Goal: Information Seeking & Learning: Learn about a topic

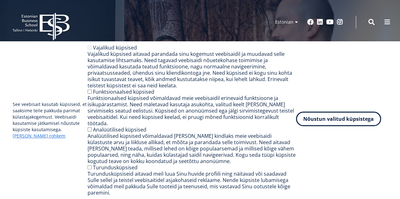
click at [345, 126] on button "Nõustun valitud küpsistega" at bounding box center [338, 119] width 85 height 15
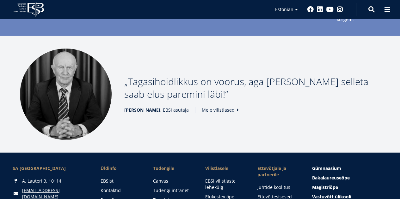
scroll to position [874, 0]
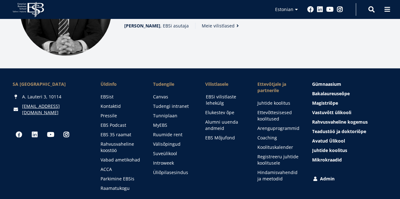
click at [216, 94] on link "EBSi vilistlaste lehekülg" at bounding box center [226, 100] width 40 height 13
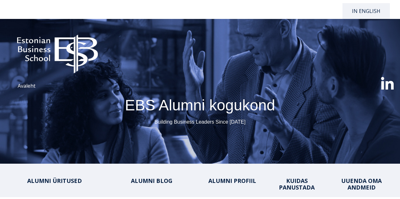
select select "**"
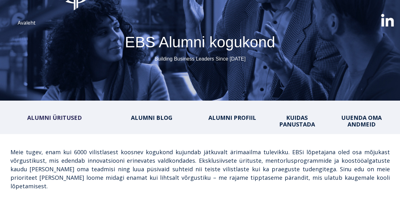
click at [63, 117] on link "ALUMNI ÜRITUSED" at bounding box center [54, 118] width 55 height 8
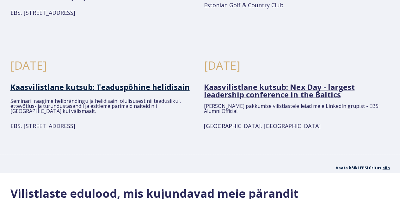
scroll to position [583, 0]
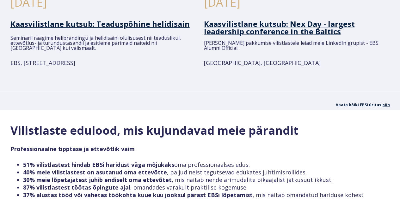
click at [388, 102] on link "siin" at bounding box center [385, 104] width 7 height 5
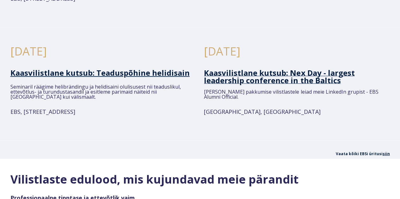
scroll to position [488, 0]
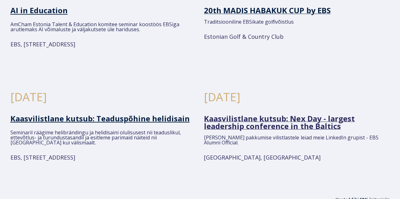
click at [260, 113] on span "Kaasvilistlane kutsub: Nex Day - largest leadership conference in the Baltics" at bounding box center [279, 122] width 150 height 18
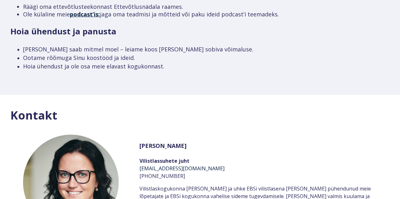
scroll to position [962, 0]
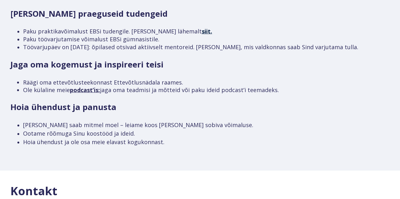
click at [95, 86] on link "podcast’is:" at bounding box center [85, 90] width 30 height 8
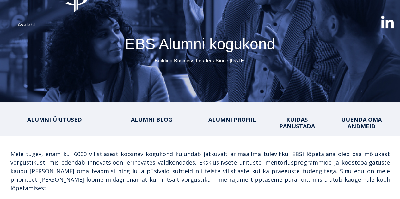
scroll to position [0, 0]
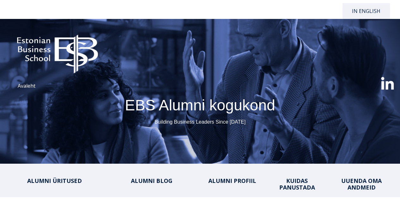
click at [59, 41] on img at bounding box center [57, 51] width 102 height 52
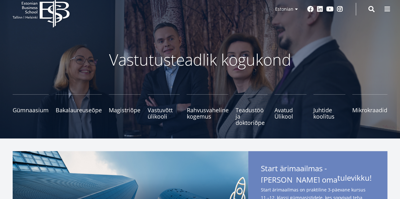
scroll to position [32, 0]
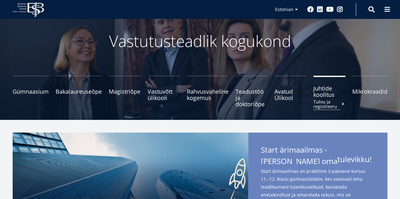
click at [326, 98] on span "Juhtide koolitus Tutvu ja registreeru" at bounding box center [329, 91] width 32 height 13
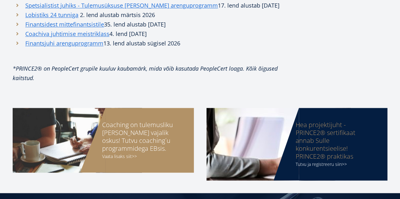
scroll to position [506, 0]
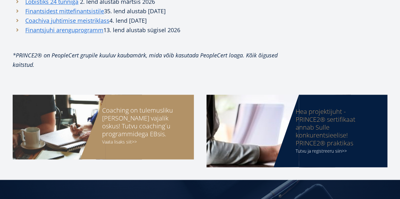
click at [123, 120] on div "Coaching on tulemusliku [PERSON_NAME] vajalik oskus! Tutvu coaching´u programmi…" at bounding box center [141, 122] width 79 height 32
